Goal: Information Seeking & Learning: Learn about a topic

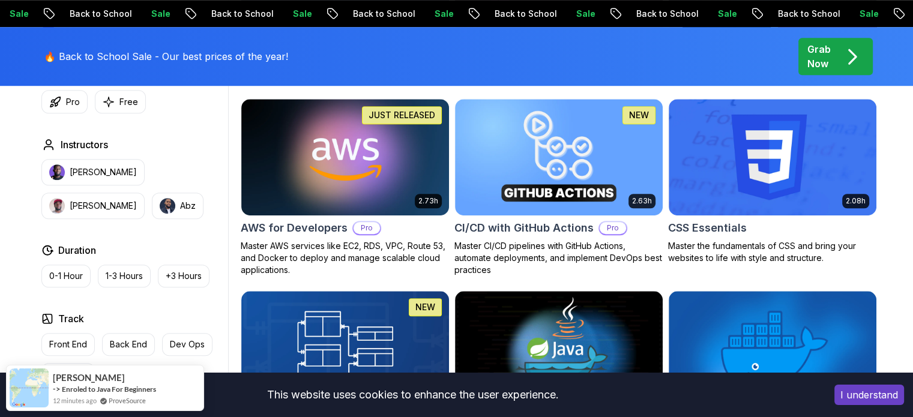
scroll to position [915, 0]
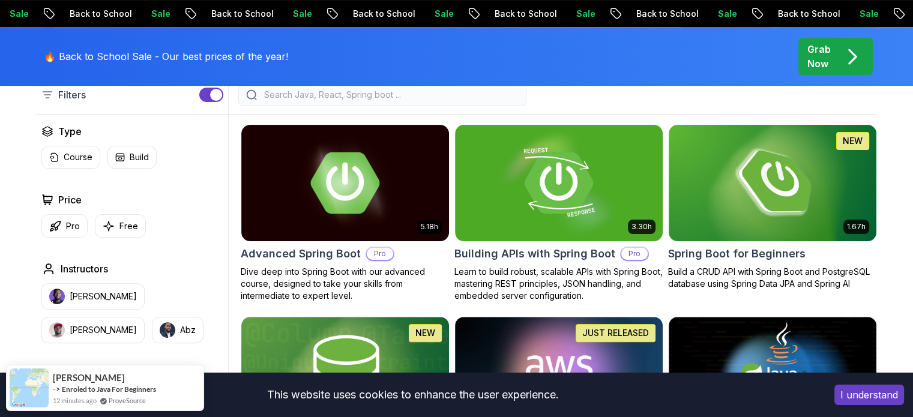
scroll to position [322, 0]
click at [750, 209] on img at bounding box center [772, 183] width 218 height 122
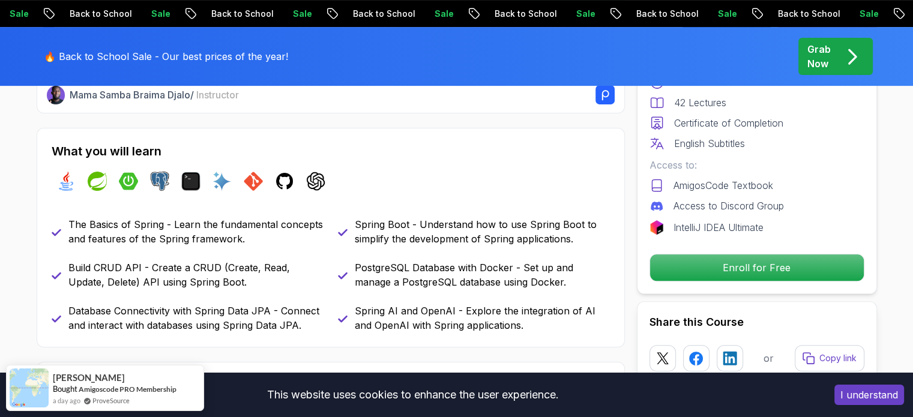
scroll to position [483, 0]
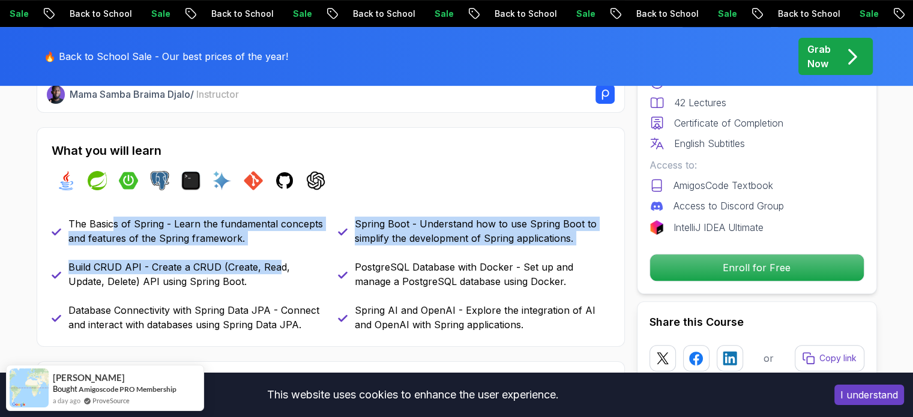
drag, startPoint x: 111, startPoint y: 230, endPoint x: 278, endPoint y: 271, distance: 171.8
click at [278, 271] on div "The Basics of Spring - Learn the fundamental concepts and features of the Sprin…" at bounding box center [331, 274] width 558 height 115
click at [278, 271] on p "Build CRUD API - Create a CRUD (Create, Read, Update, Delete) API using Spring …" at bounding box center [195, 274] width 255 height 29
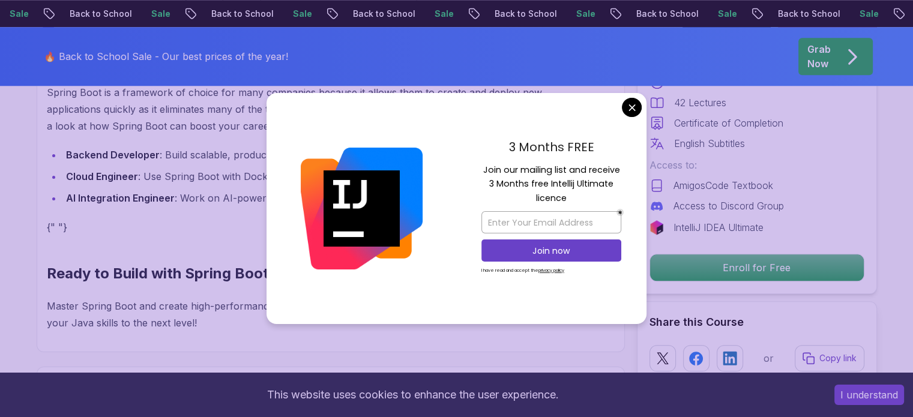
scroll to position [1231, 0]
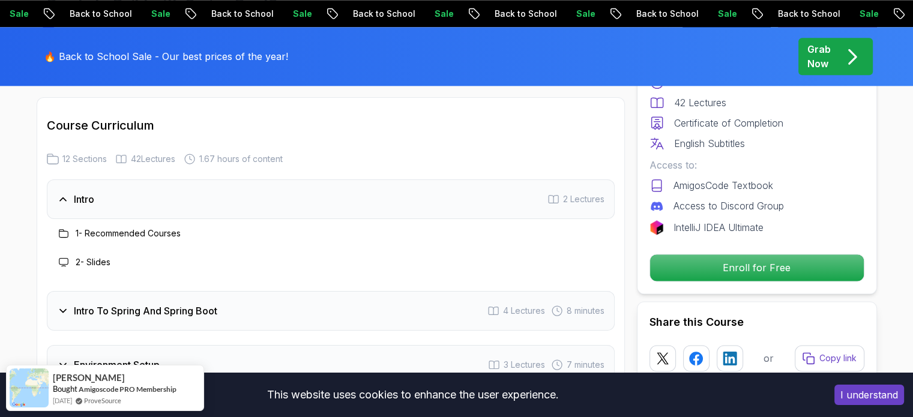
scroll to position [1474, 0]
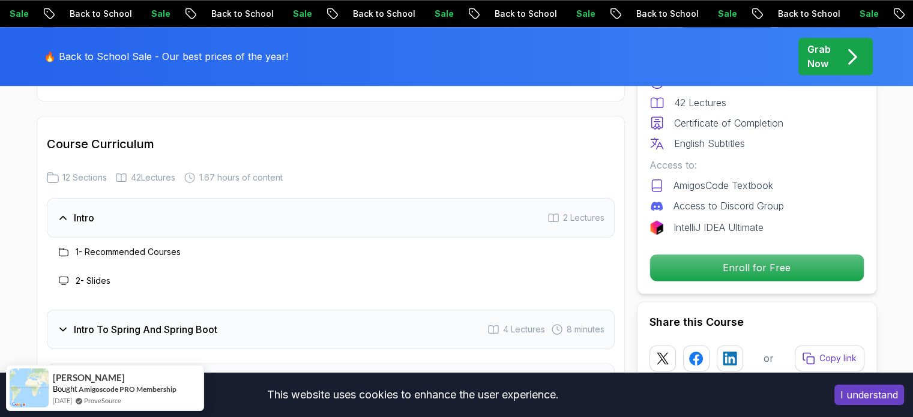
click at [191, 208] on div "Intro 2 Lectures" at bounding box center [331, 218] width 568 height 40
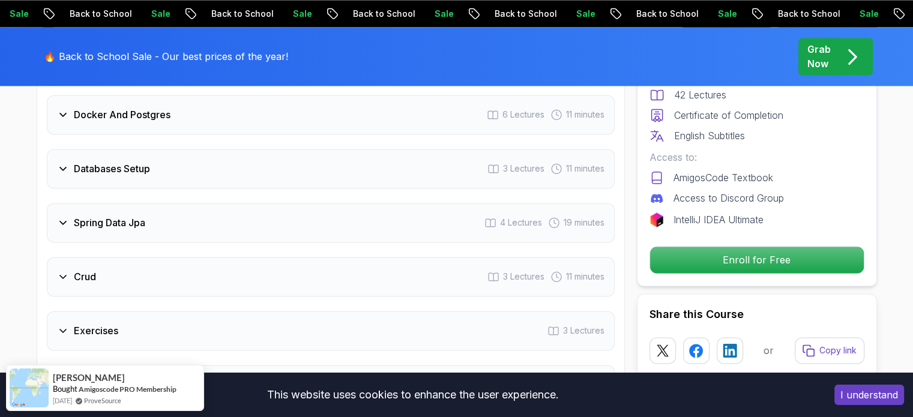
scroll to position [1848, 0]
click at [191, 208] on div "Spring Data Jpa 4 Lectures 19 minutes" at bounding box center [331, 222] width 568 height 40
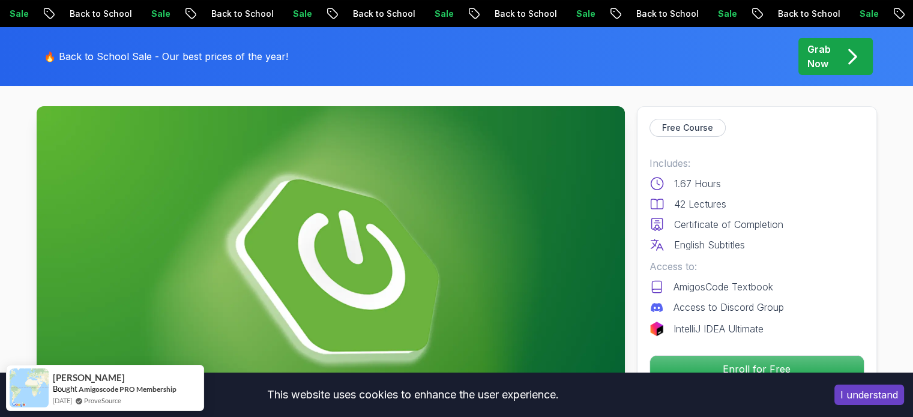
scroll to position [0, 0]
